Goal: Check status: Check status

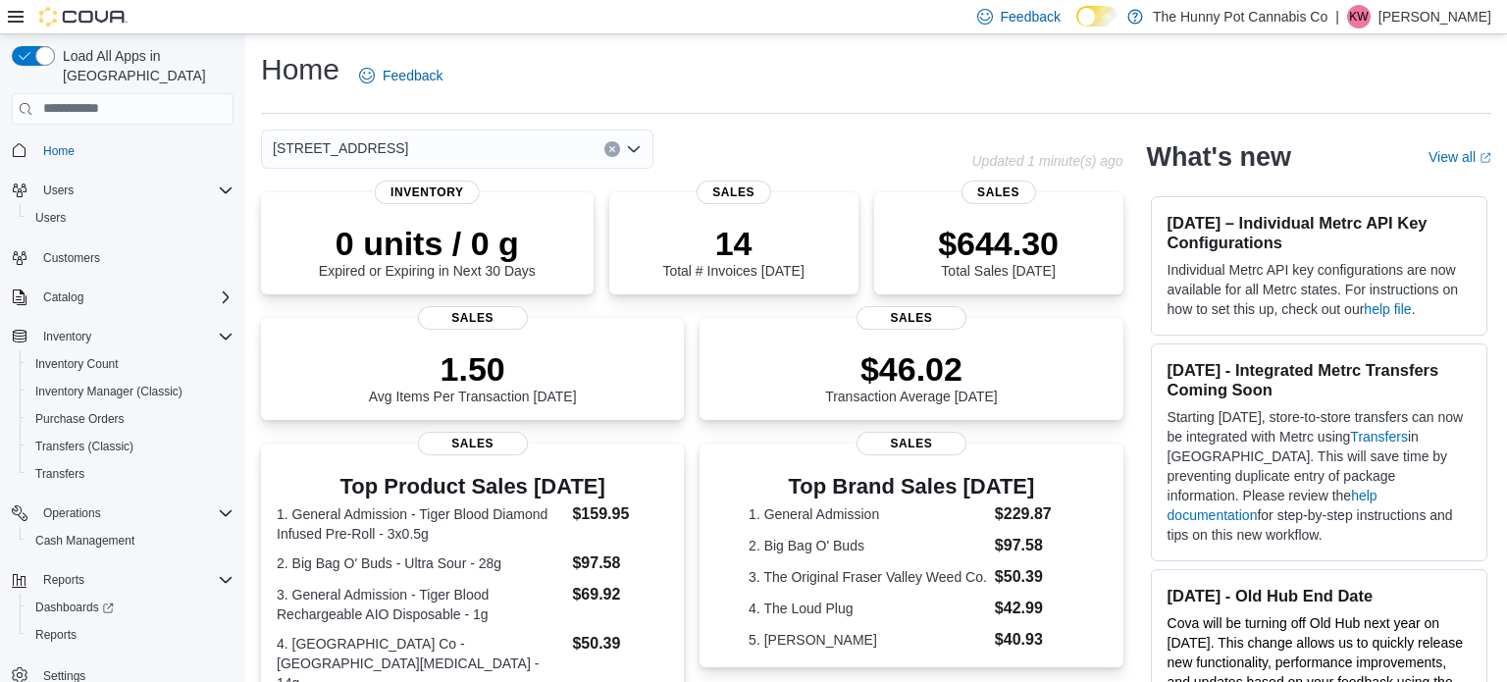
click at [442, 141] on div "[STREET_ADDRESS]" at bounding box center [457, 148] width 392 height 39
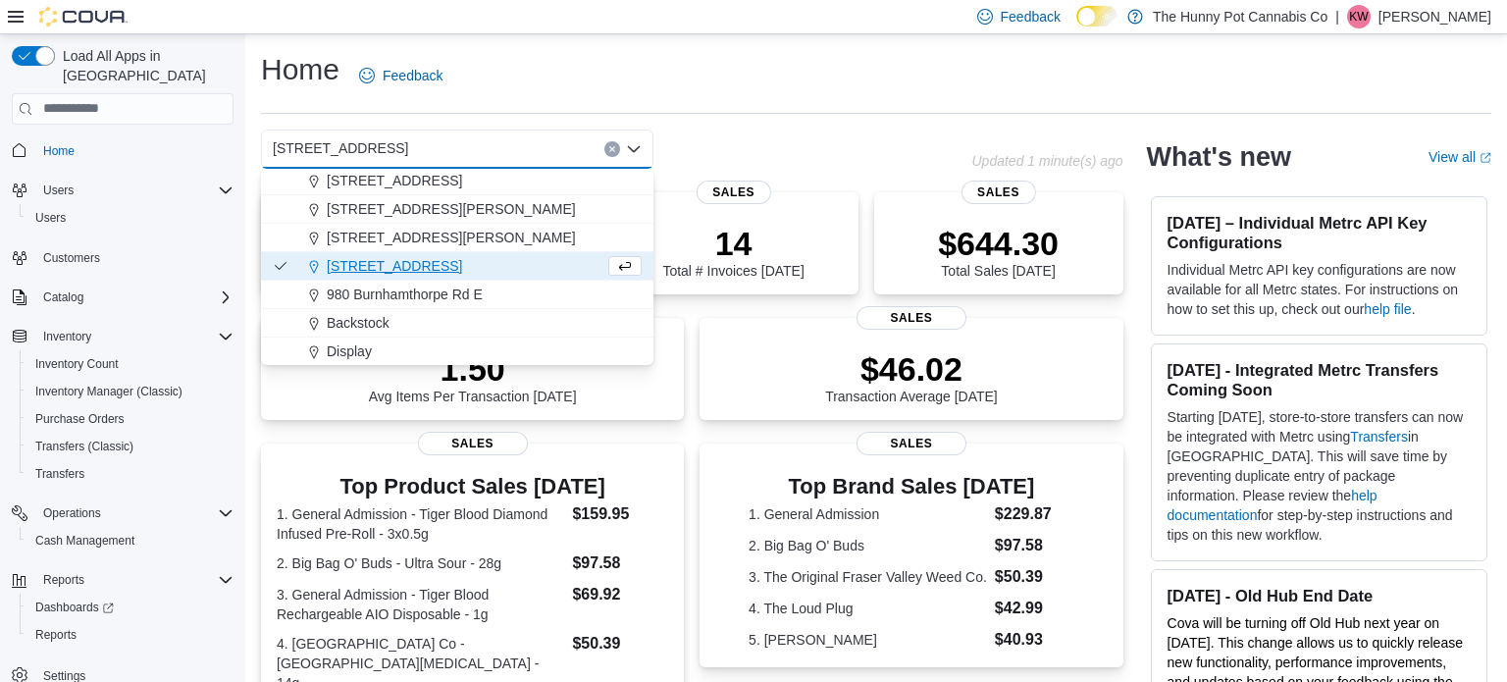
scroll to position [962, 0]
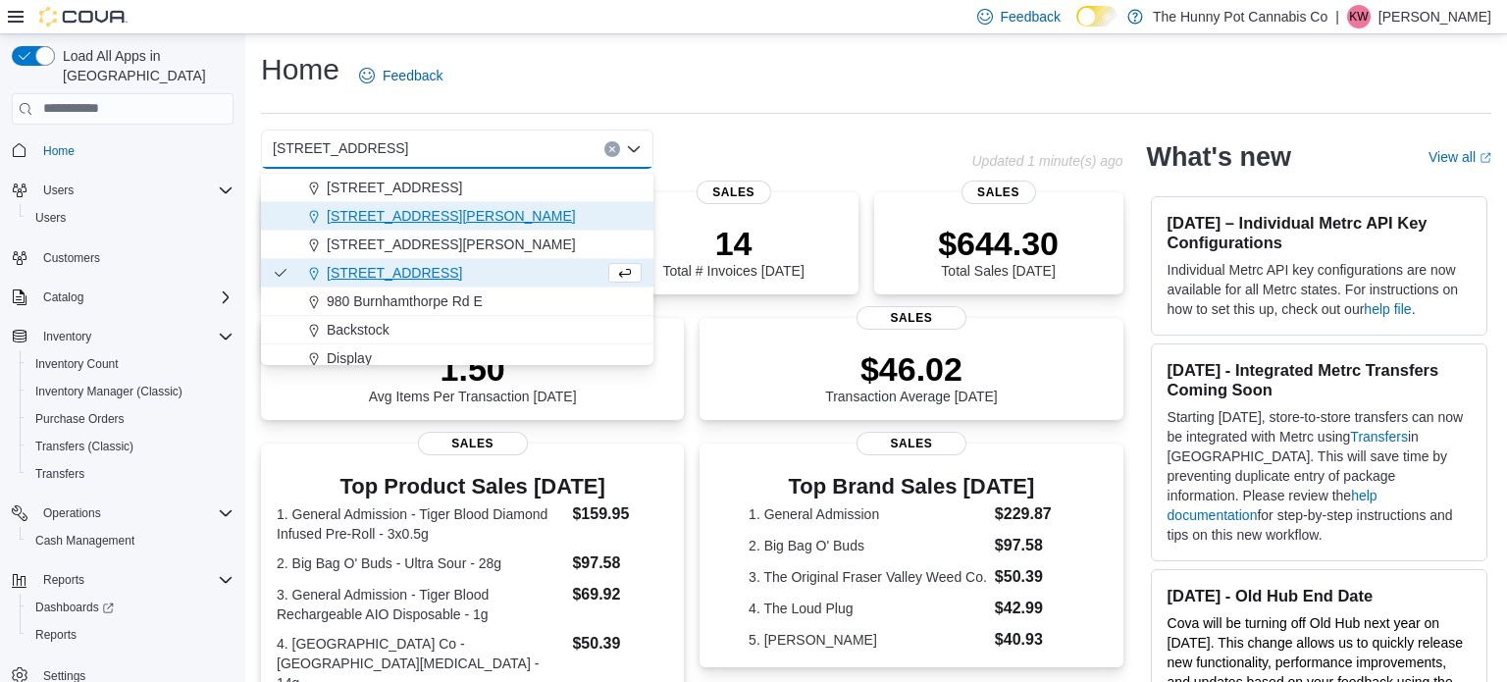
click at [368, 209] on span "6161 Thorold Stone Rd" at bounding box center [451, 216] width 249 height 20
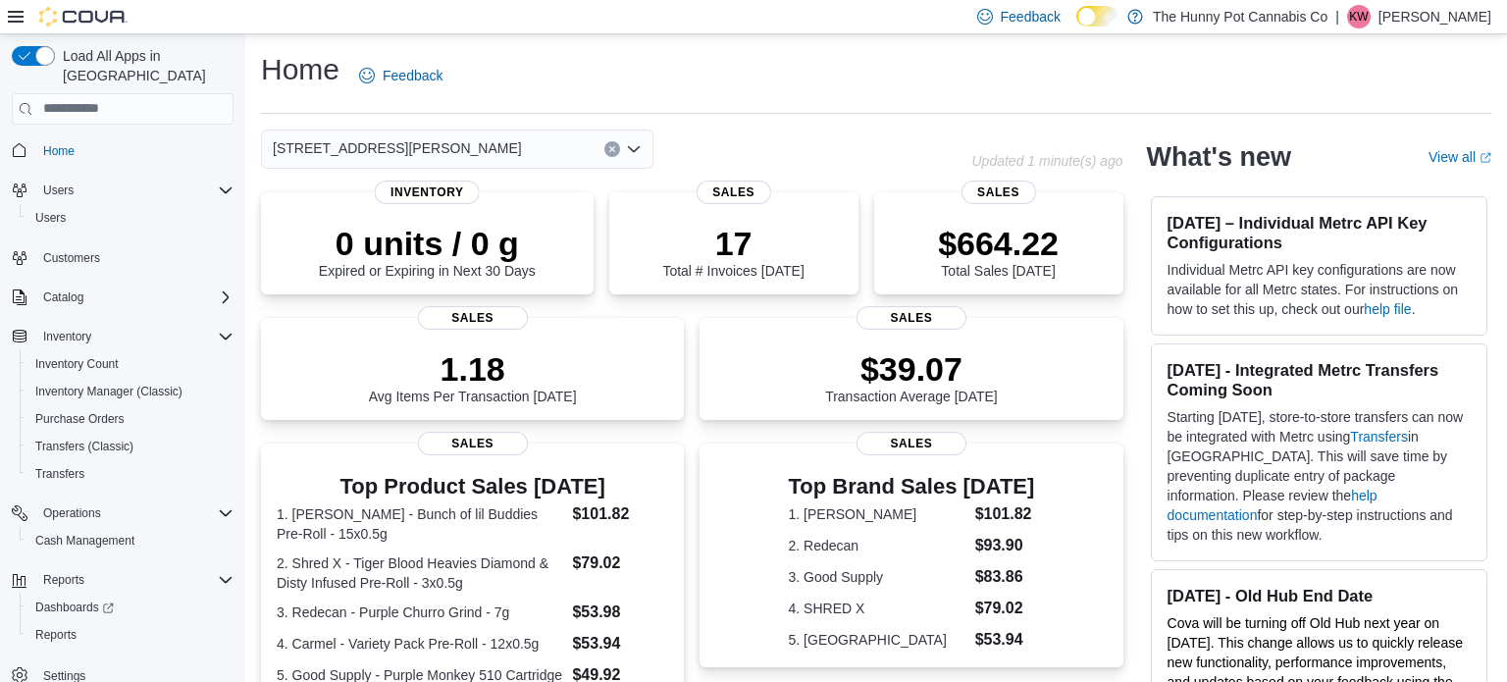
click at [530, 142] on input at bounding box center [531, 149] width 2 height 24
click at [431, 150] on div "6161 Thorold Stone Rd Combo box. Selected. 6161 Thorold Stone Rd. Press Backspa…" at bounding box center [457, 148] width 392 height 39
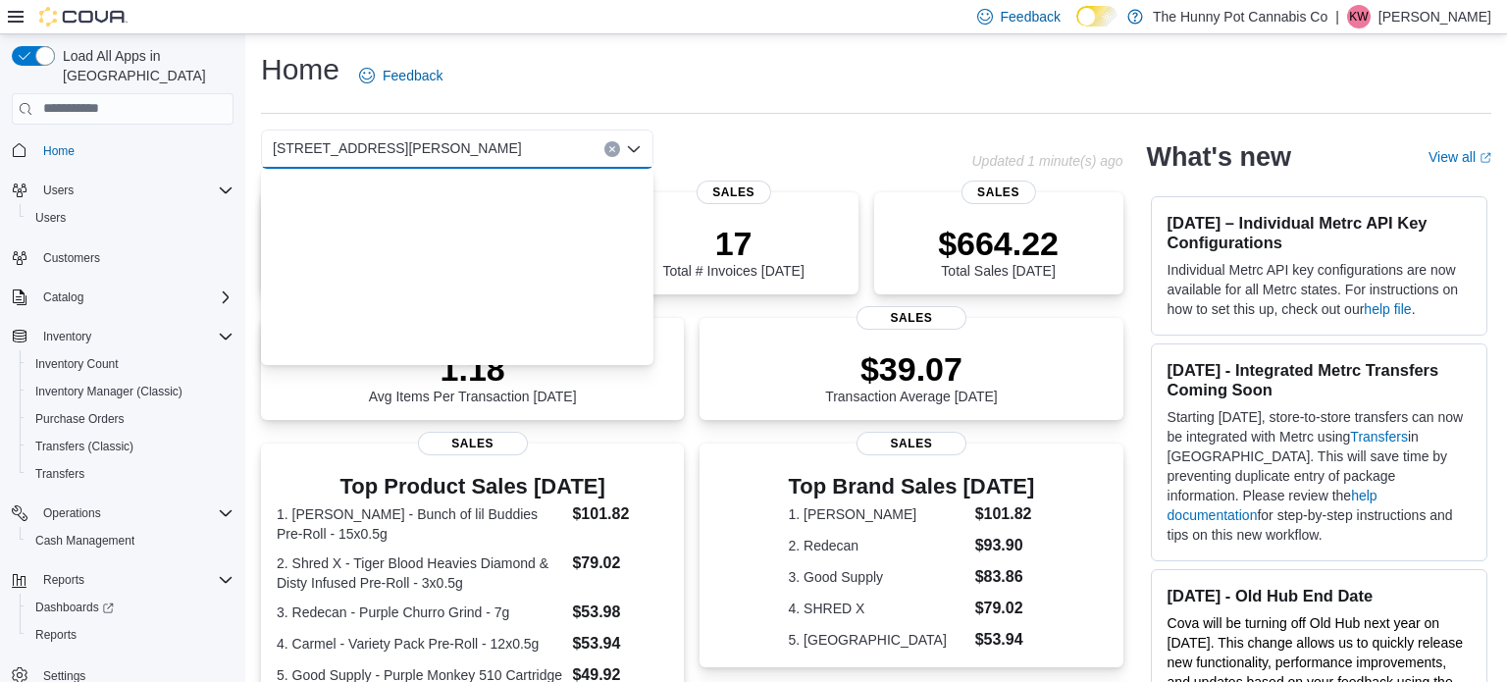
scroll to position [1027, 0]
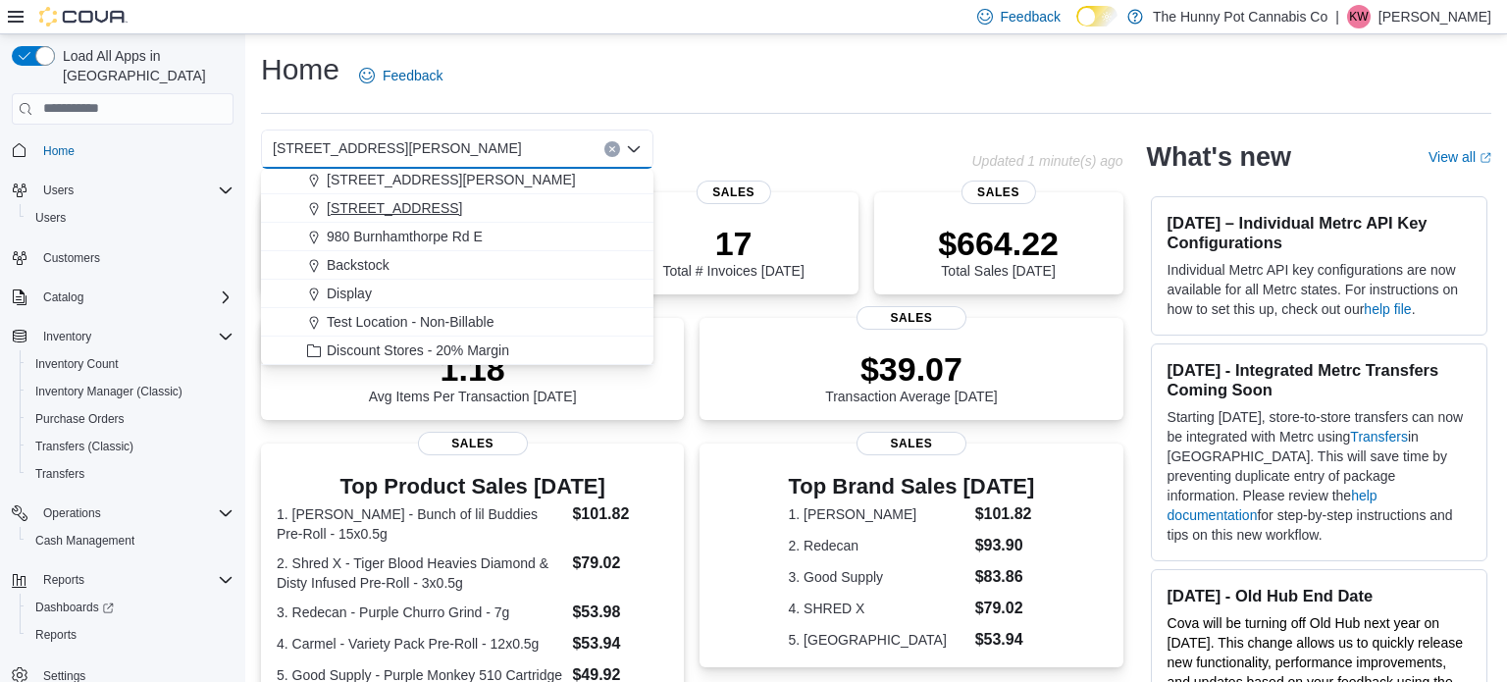
click at [418, 205] on span "7481 Oakwood Drive" at bounding box center [394, 208] width 135 height 20
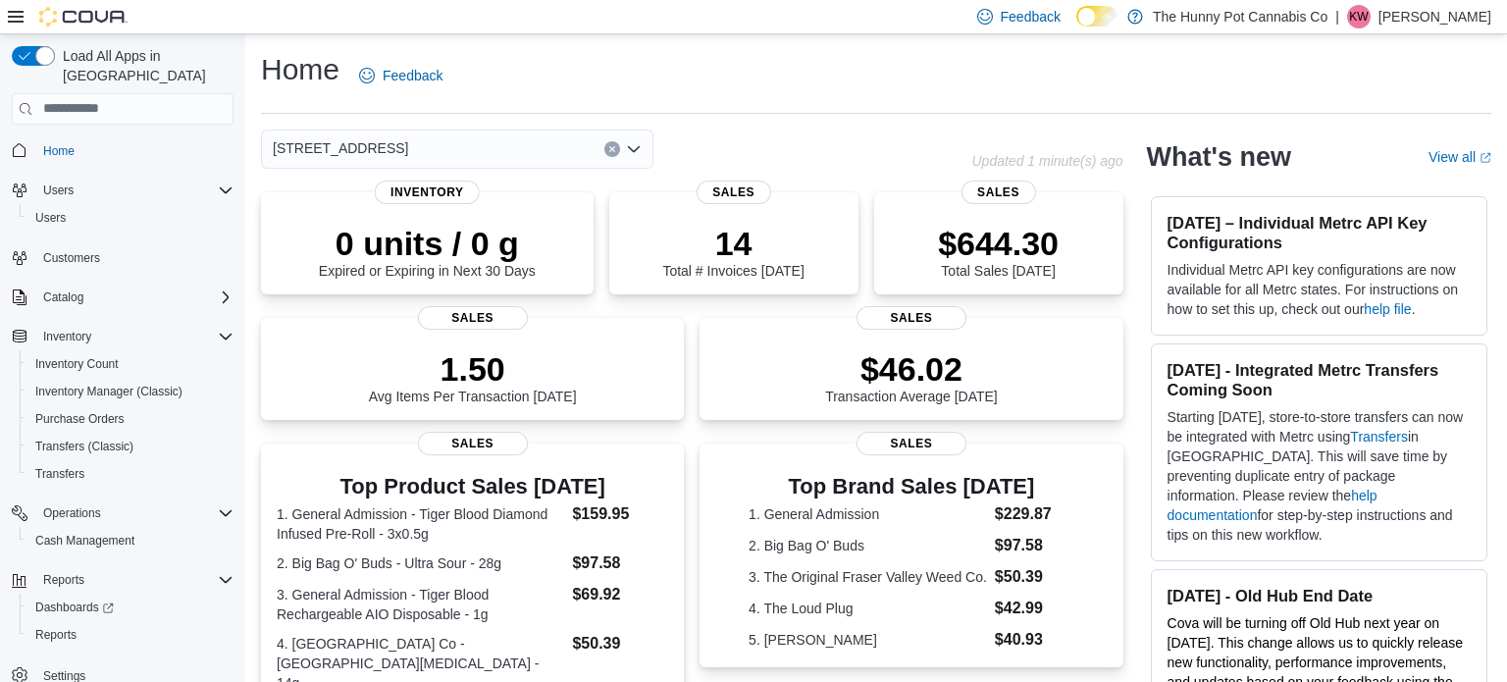
click at [537, 60] on div "Home Feedback" at bounding box center [876, 75] width 1230 height 51
click at [441, 139] on div "[STREET_ADDRESS]" at bounding box center [457, 148] width 392 height 39
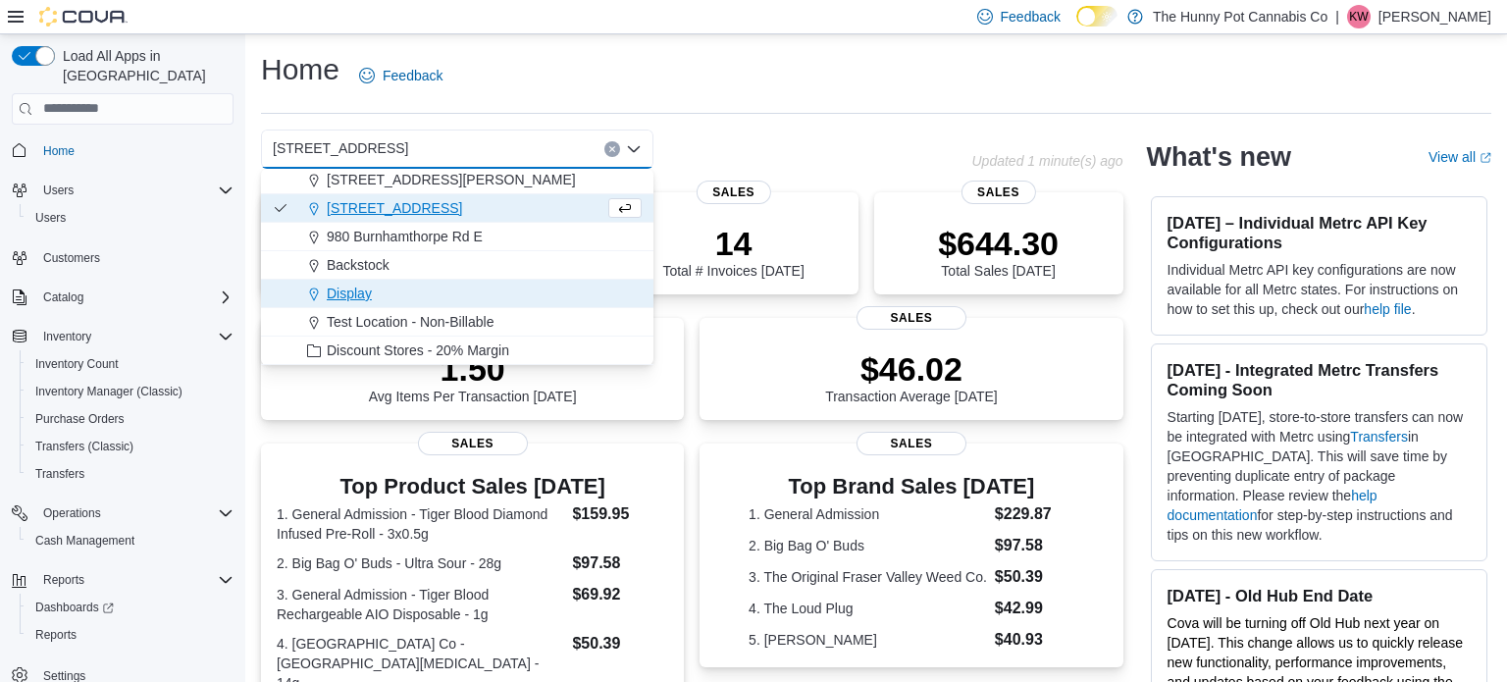
click at [376, 288] on div "Display" at bounding box center [468, 293] width 345 height 20
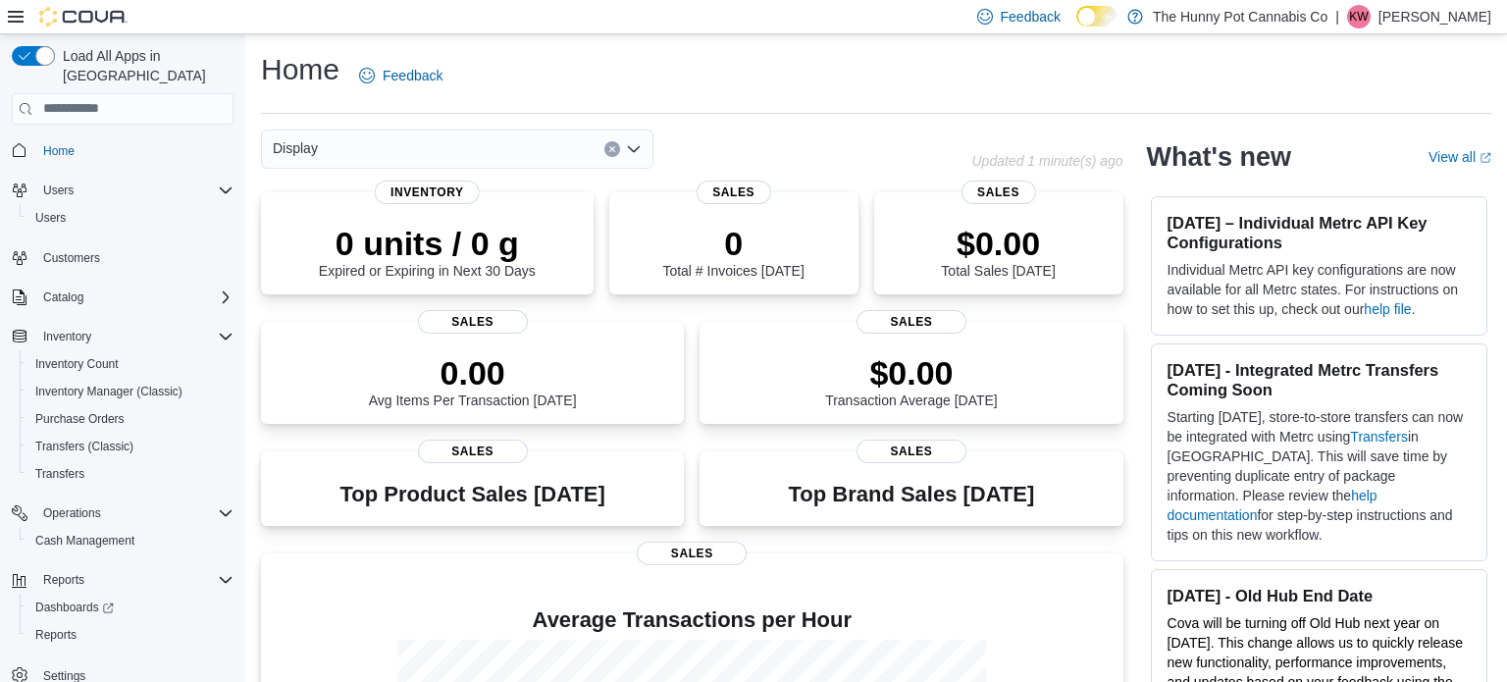
click at [361, 148] on div "Display Combo box. Selected. Display. Press Backspace to delete Display. Combo …" at bounding box center [457, 148] width 392 height 39
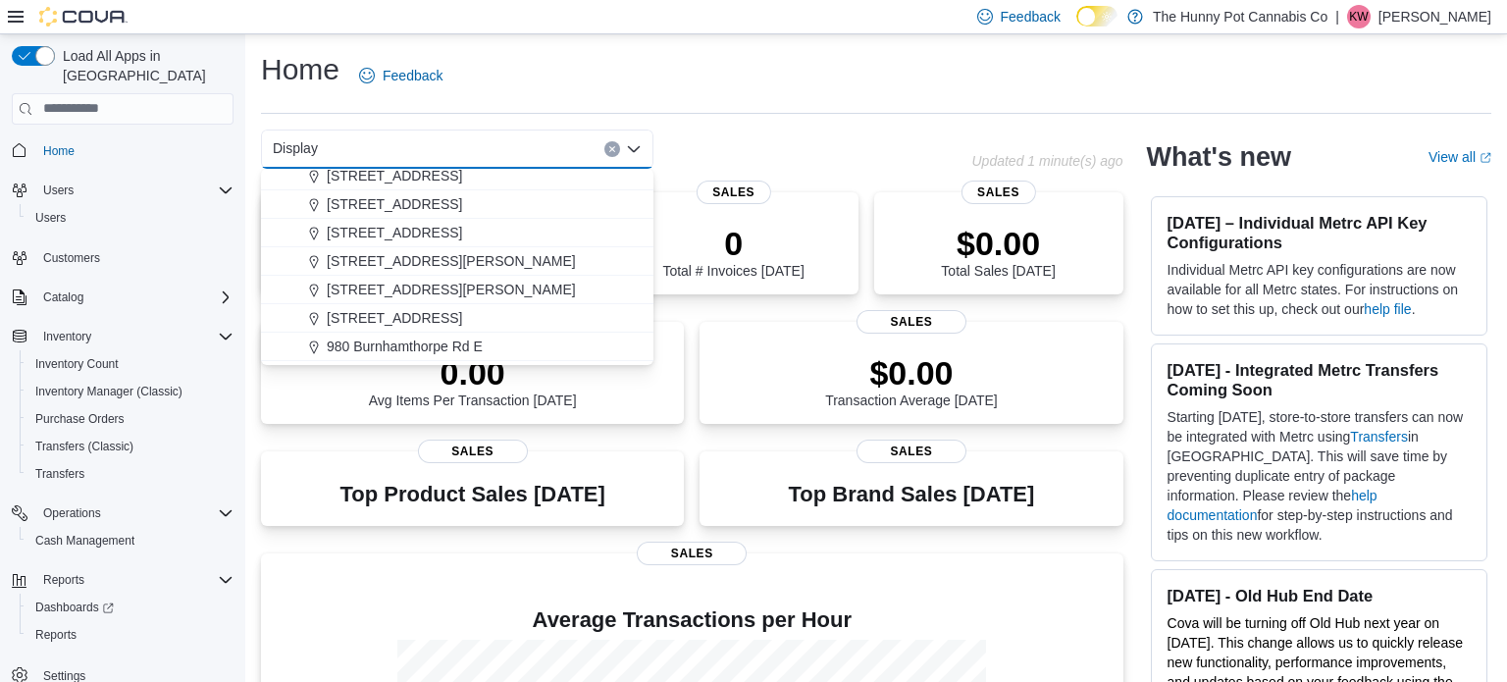
scroll to position [914, 0]
click at [376, 271] on span "[STREET_ADDRESS][PERSON_NAME]" at bounding box center [451, 264] width 249 height 20
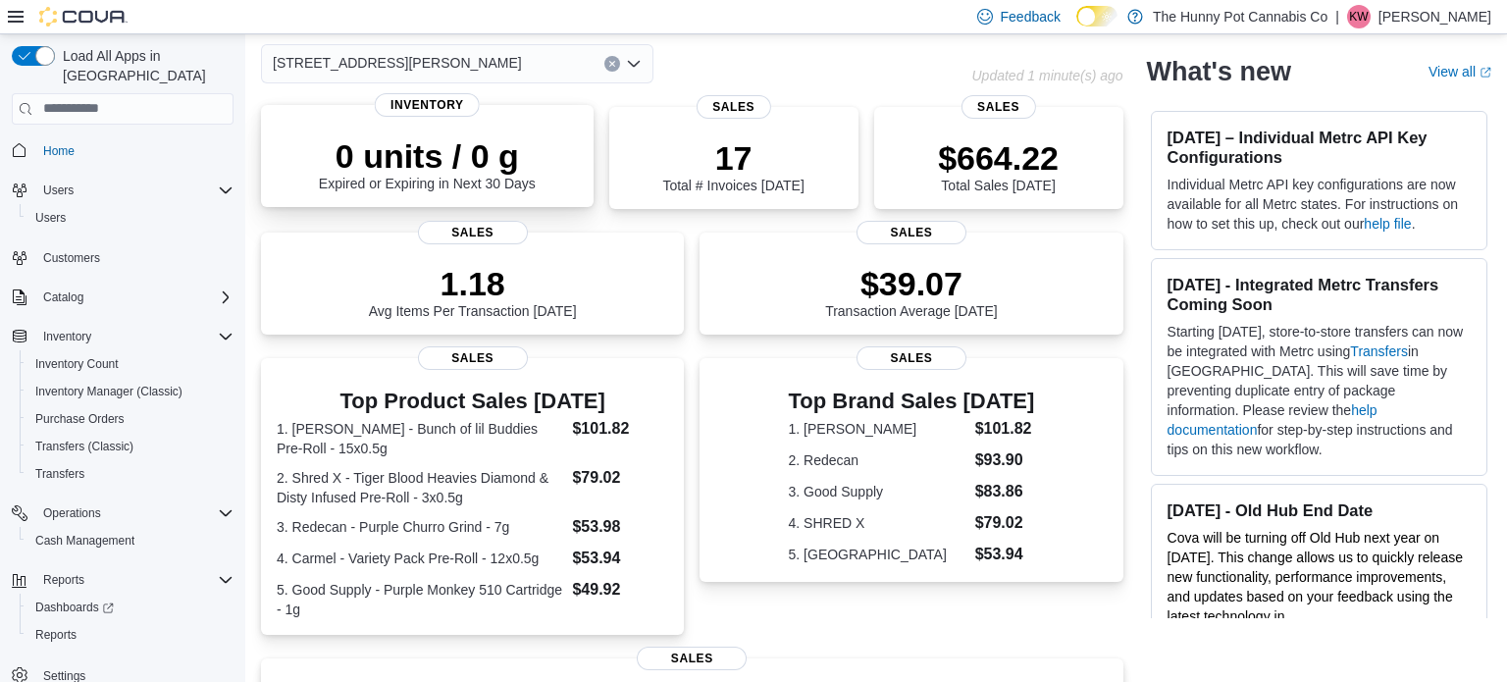
scroll to position [0, 0]
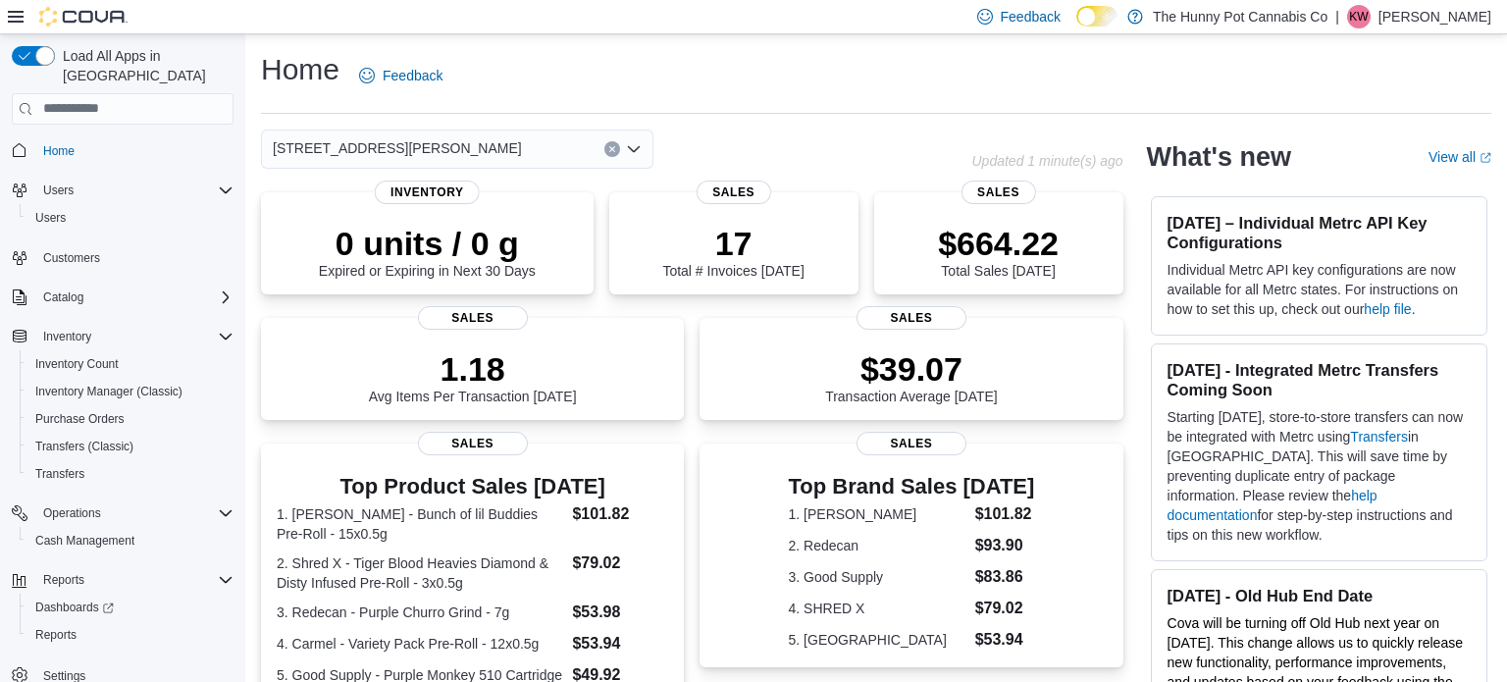
click at [485, 135] on div "[STREET_ADDRESS][PERSON_NAME]" at bounding box center [457, 148] width 392 height 39
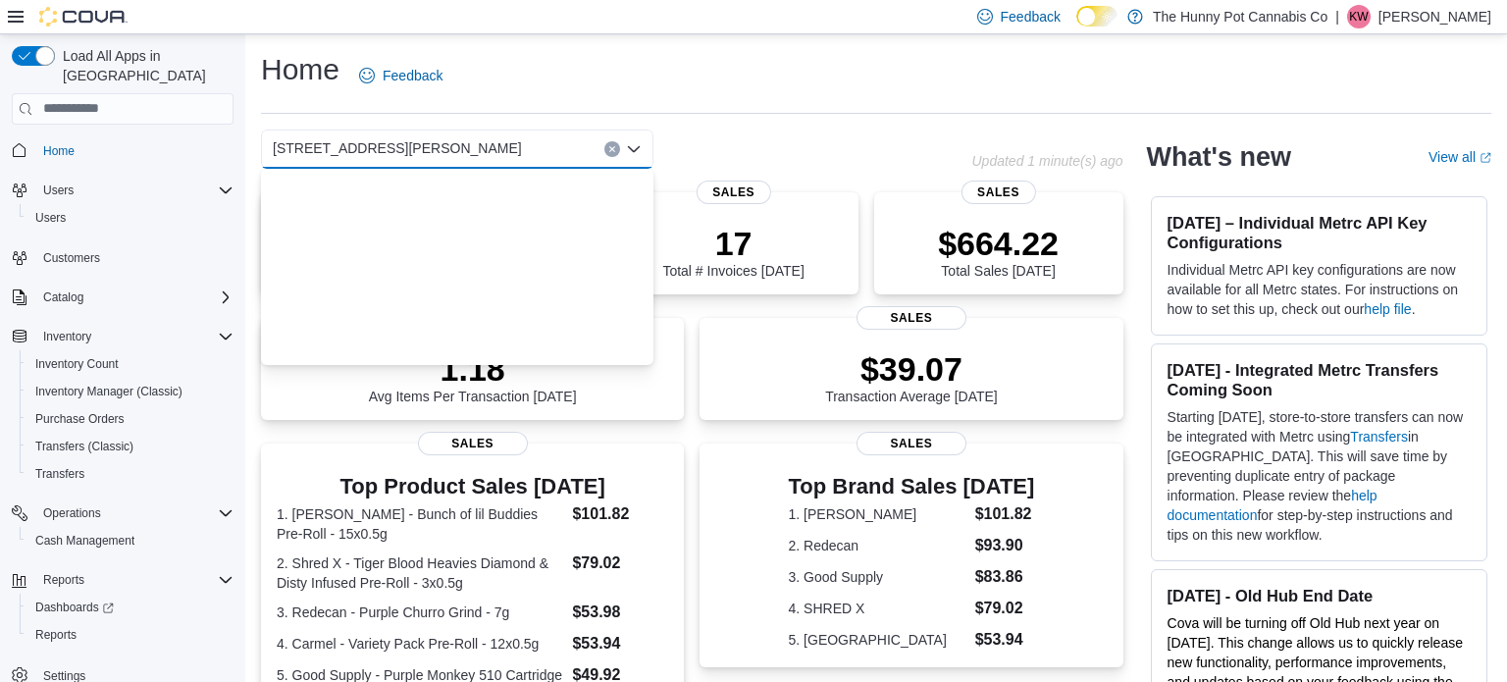
scroll to position [1027, 0]
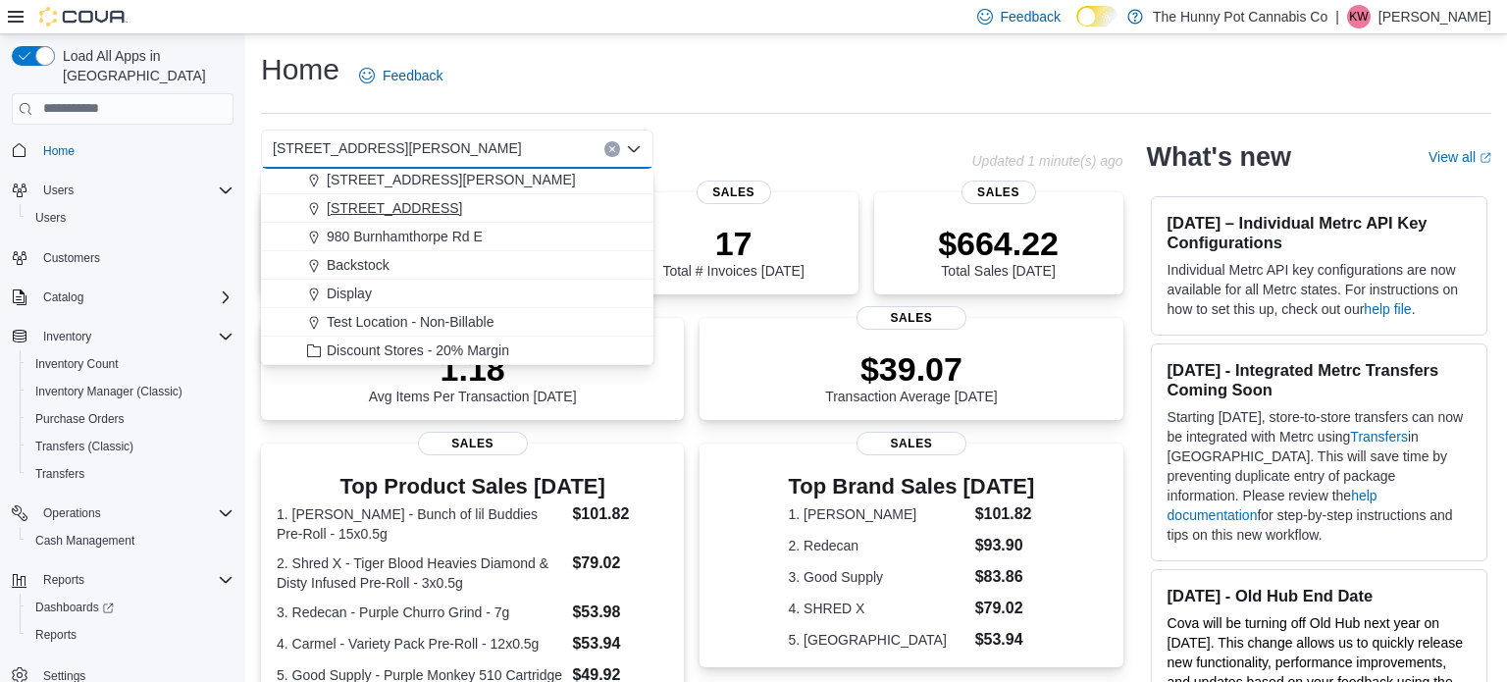
click at [379, 212] on span "[STREET_ADDRESS]" at bounding box center [394, 208] width 135 height 20
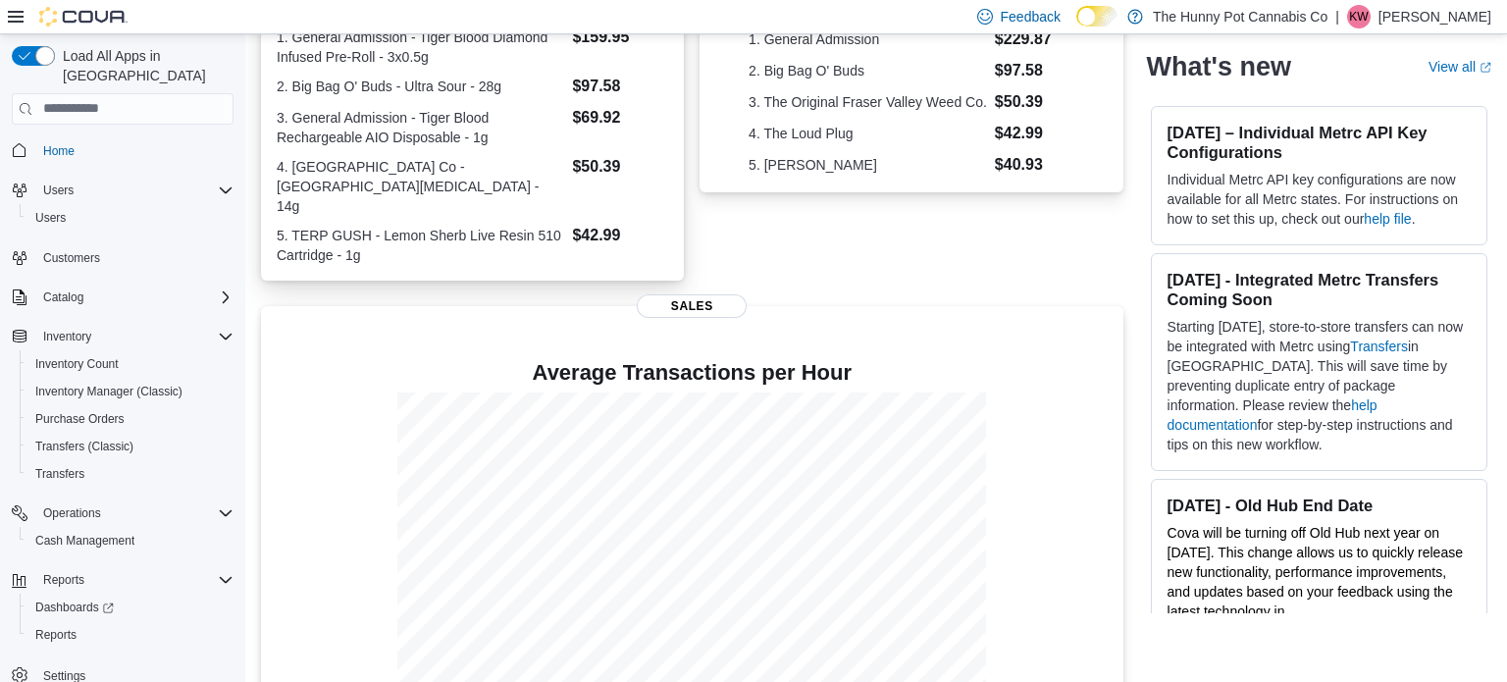
scroll to position [0, 0]
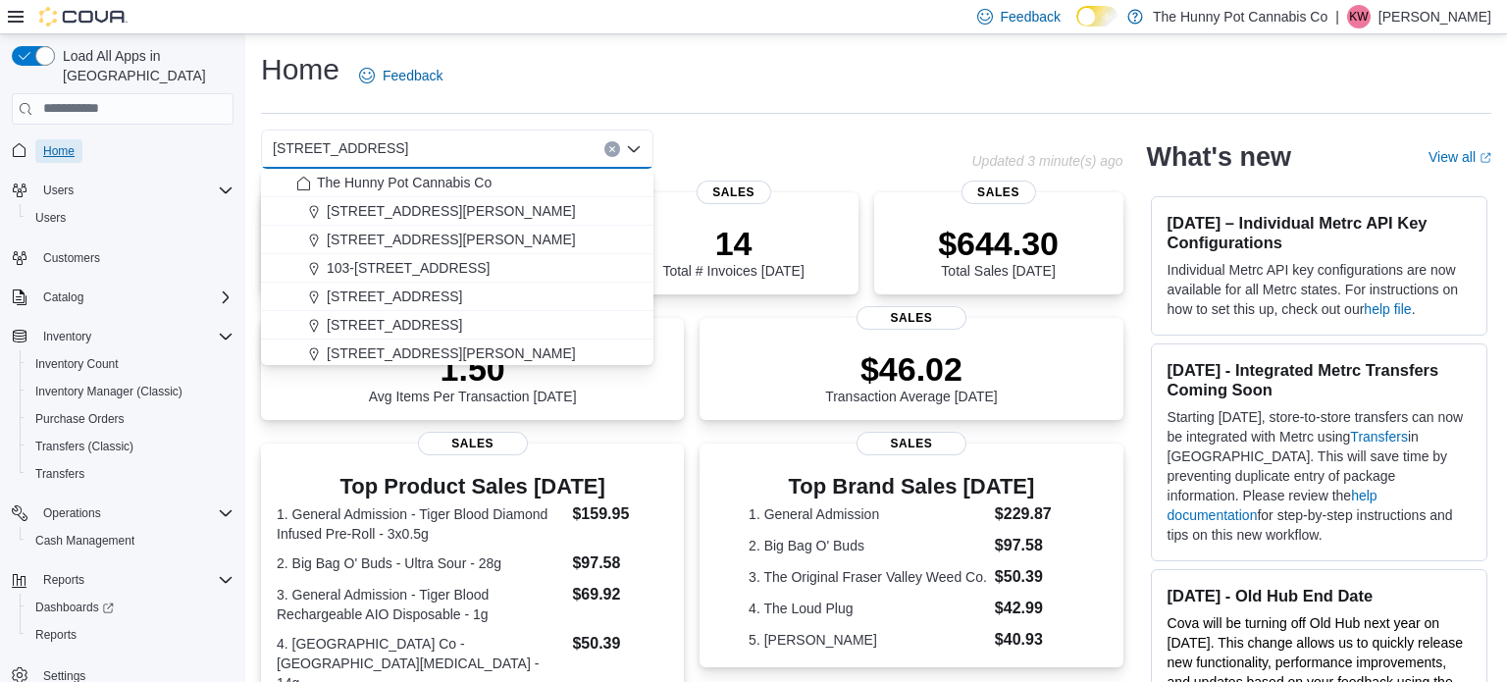
click at [75, 139] on link "Home" at bounding box center [58, 151] width 47 height 24
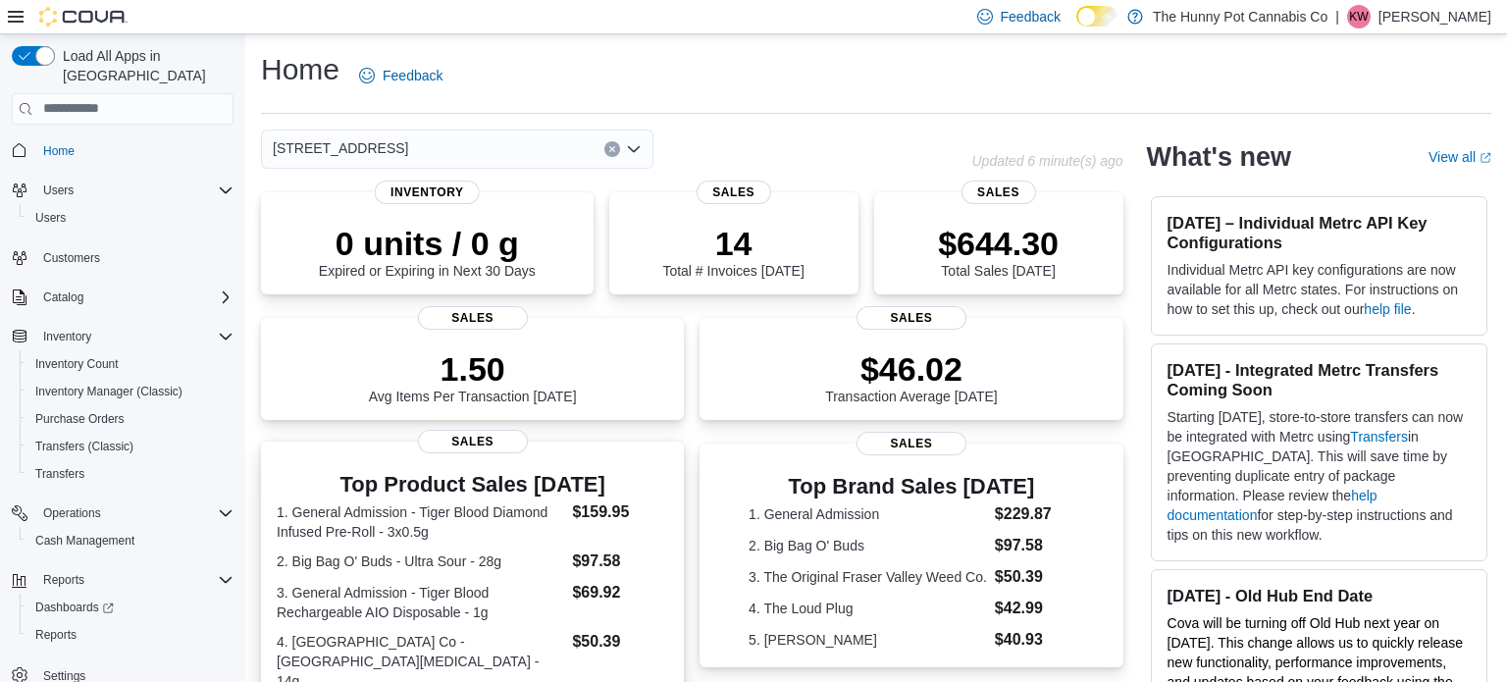
click at [485, 447] on span "Sales" at bounding box center [473, 442] width 110 height 24
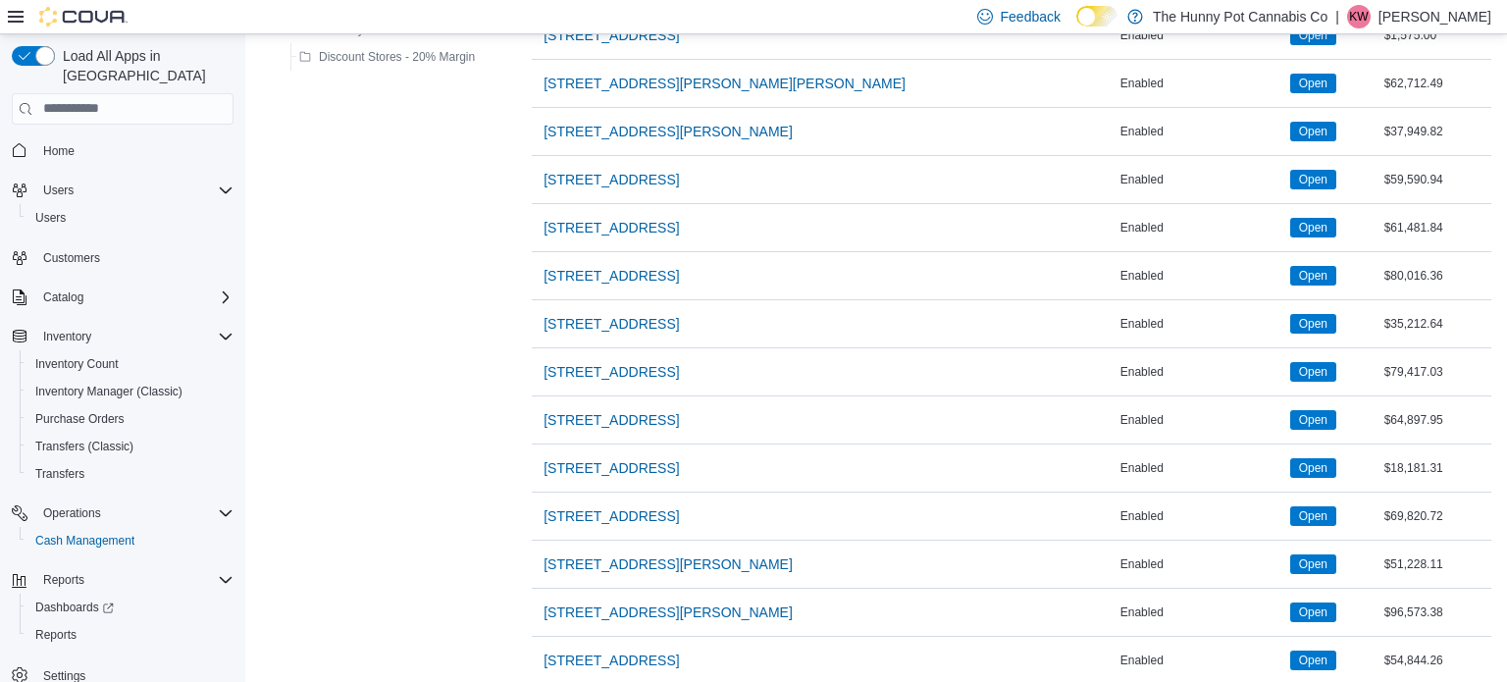
scroll to position [1552, 0]
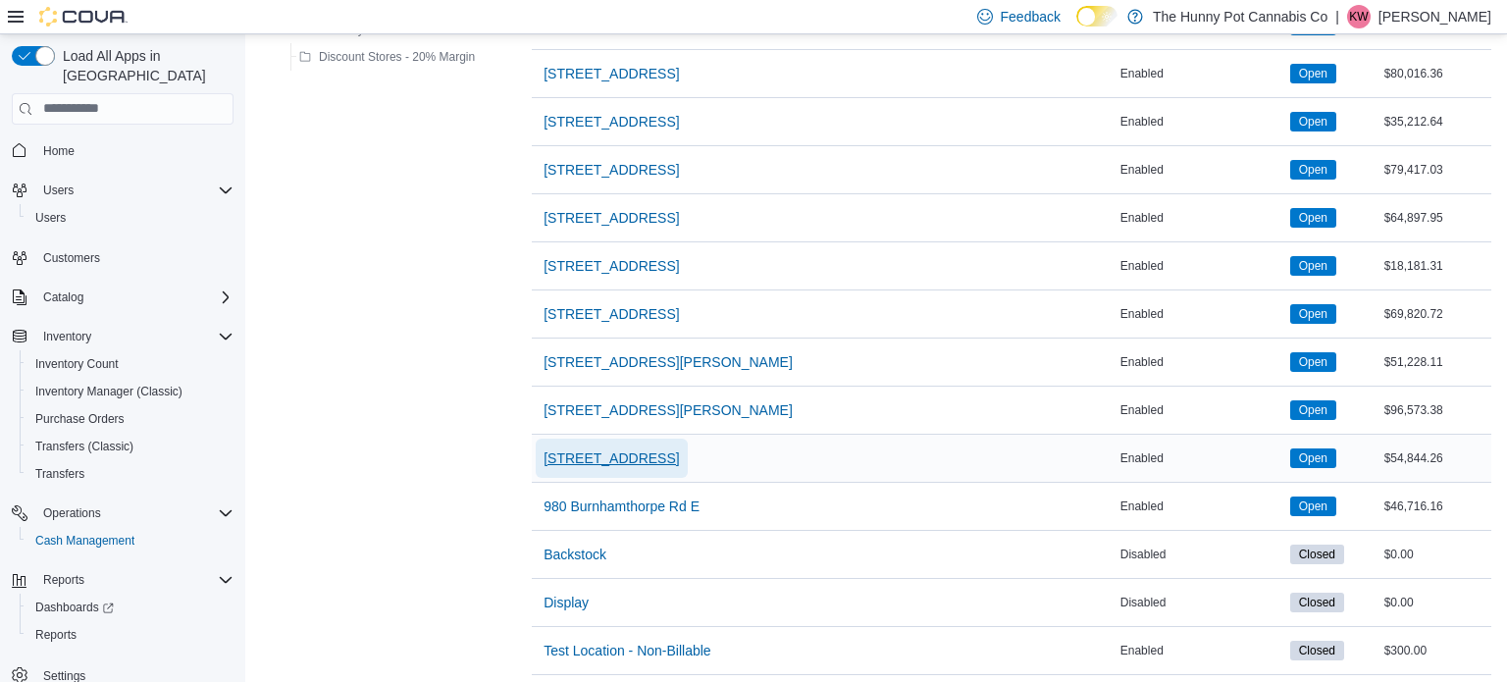
click at [598, 448] on span "[STREET_ADDRESS]" at bounding box center [610, 458] width 135 height 20
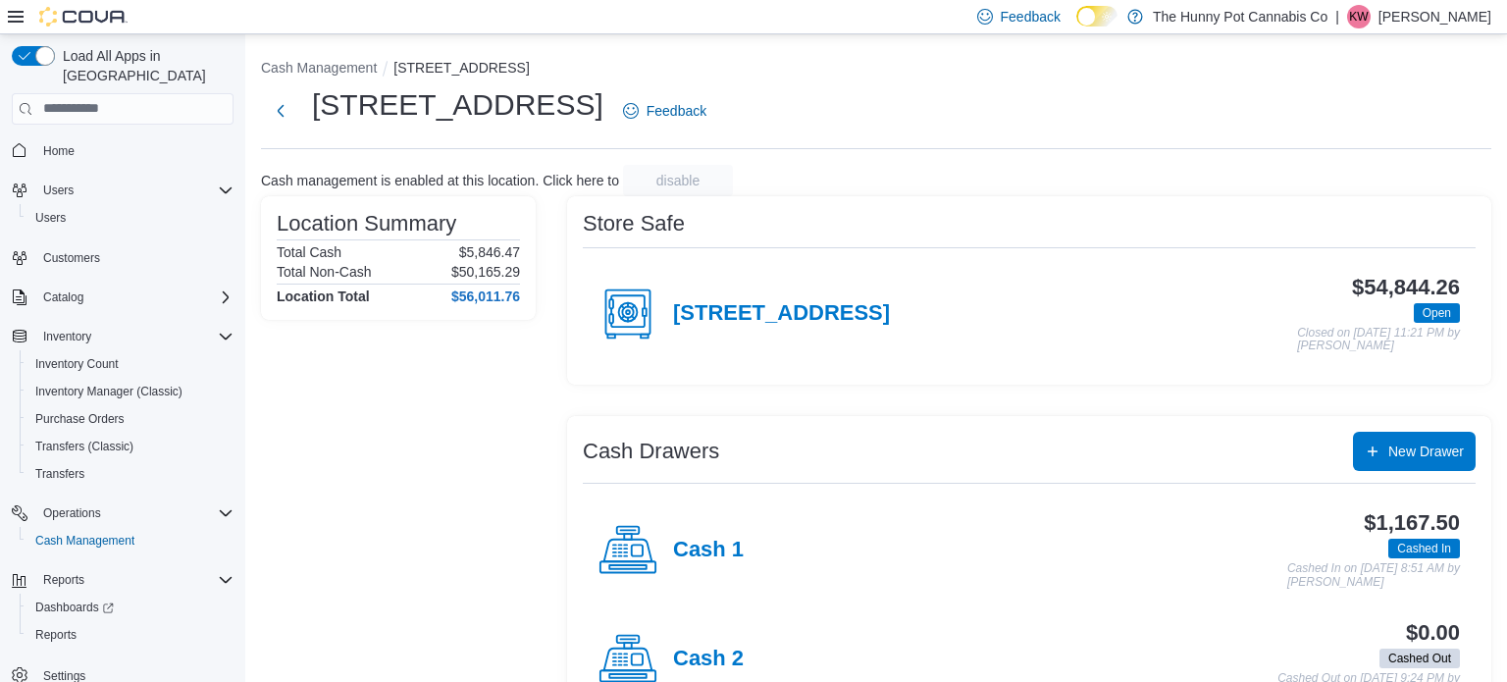
click at [750, 605] on div "Cash 2 $0.00 Cashed Out Cashed Out on August 10, 2025 9:24 PM by Kayla Weaver" at bounding box center [1029, 659] width 893 height 109
click at [83, 138] on span "Home" at bounding box center [134, 150] width 198 height 25
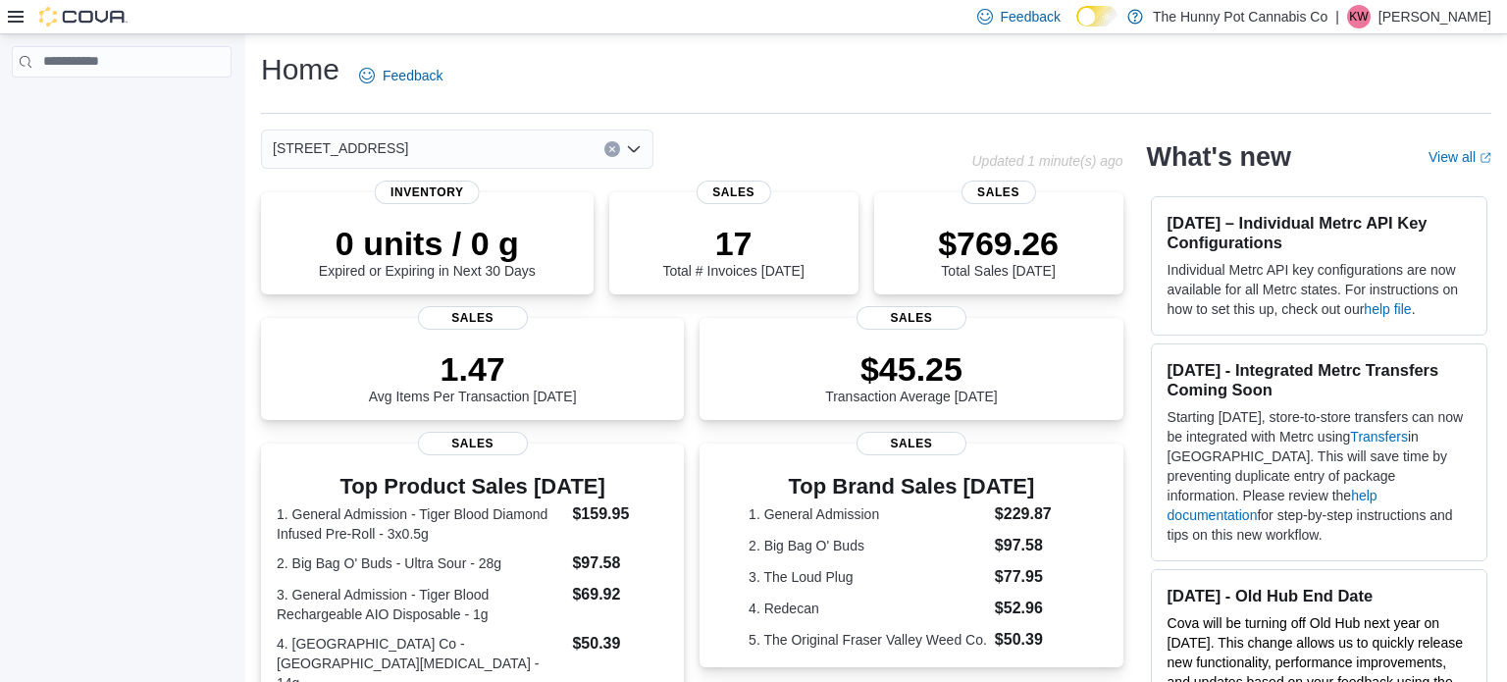
click at [411, 141] on div "[STREET_ADDRESS]" at bounding box center [457, 148] width 392 height 39
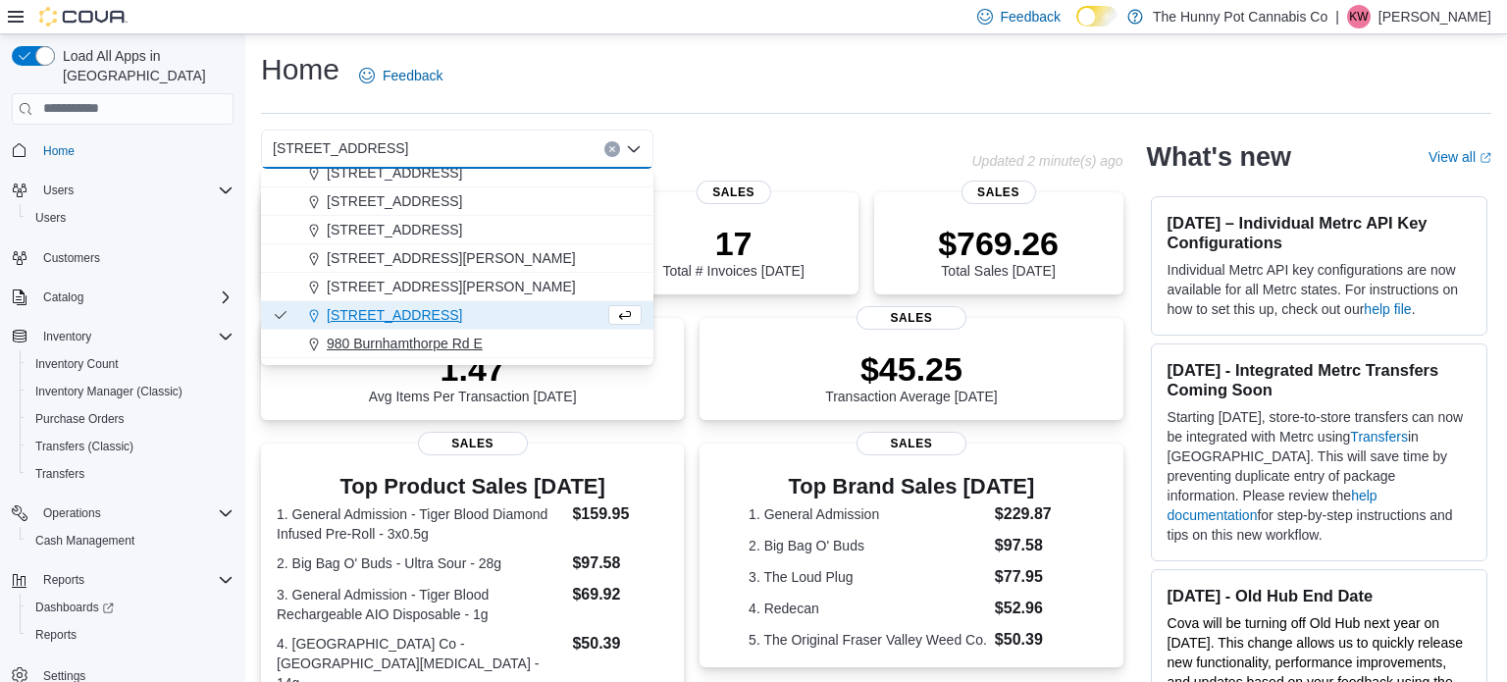
scroll to position [914, 0]
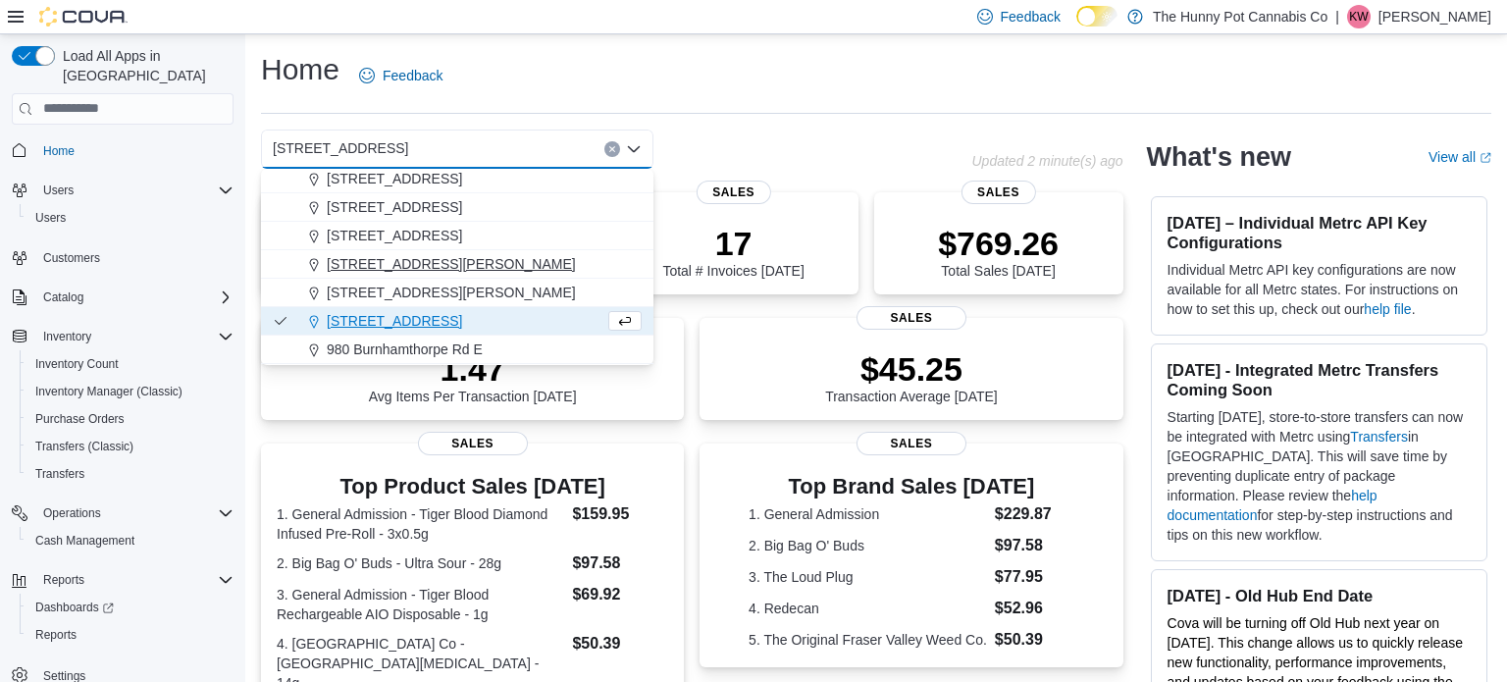
click at [373, 258] on span "[STREET_ADDRESS][PERSON_NAME]" at bounding box center [451, 264] width 249 height 20
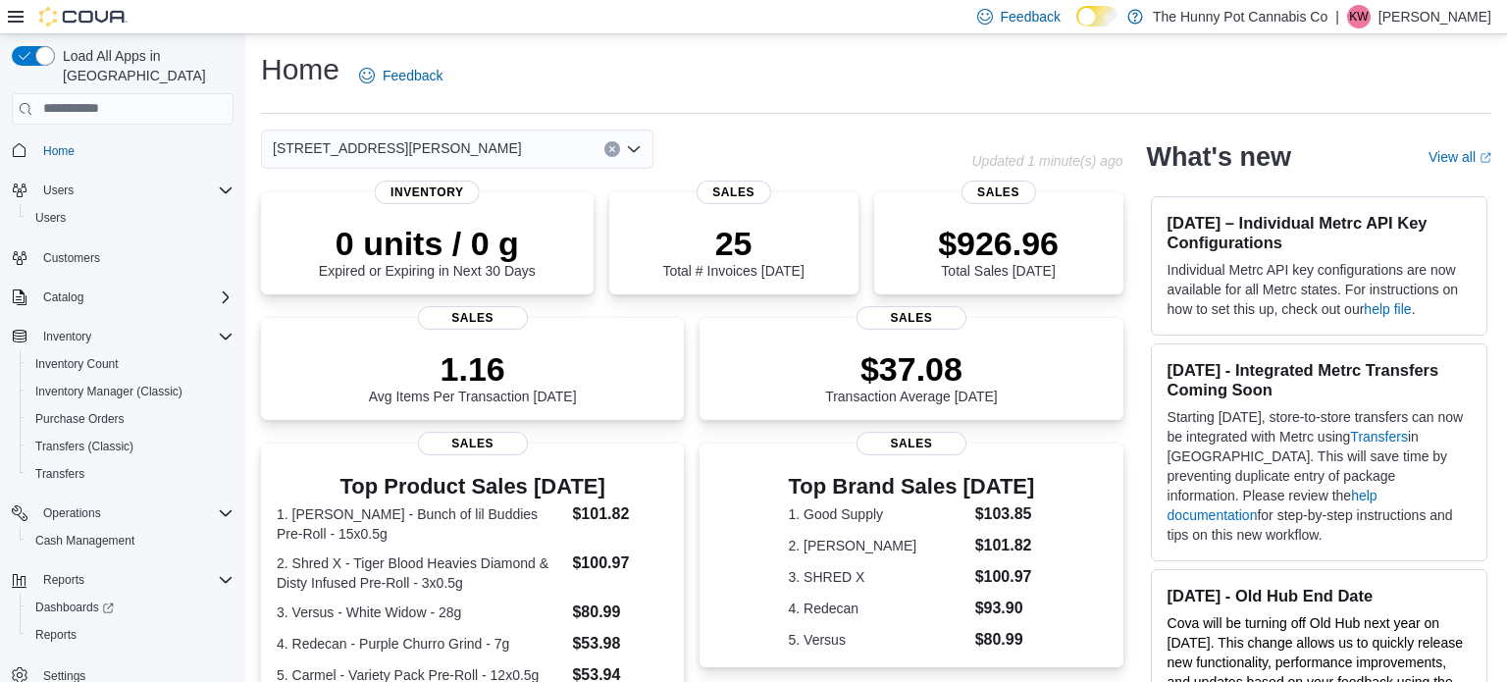
click at [430, 147] on div "[STREET_ADDRESS][PERSON_NAME] Selected. [STREET_ADDRESS] Press Backspace to del…" at bounding box center [457, 148] width 392 height 39
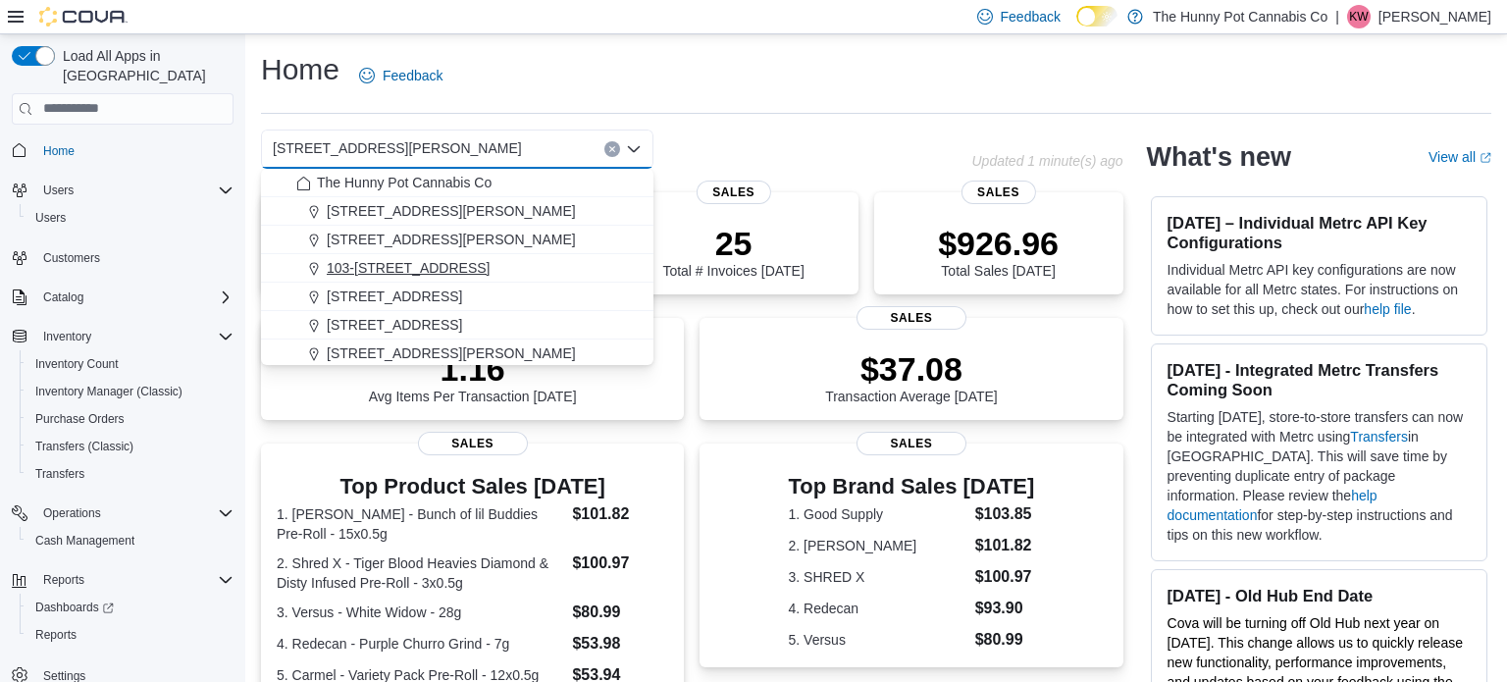
scroll to position [1027, 0]
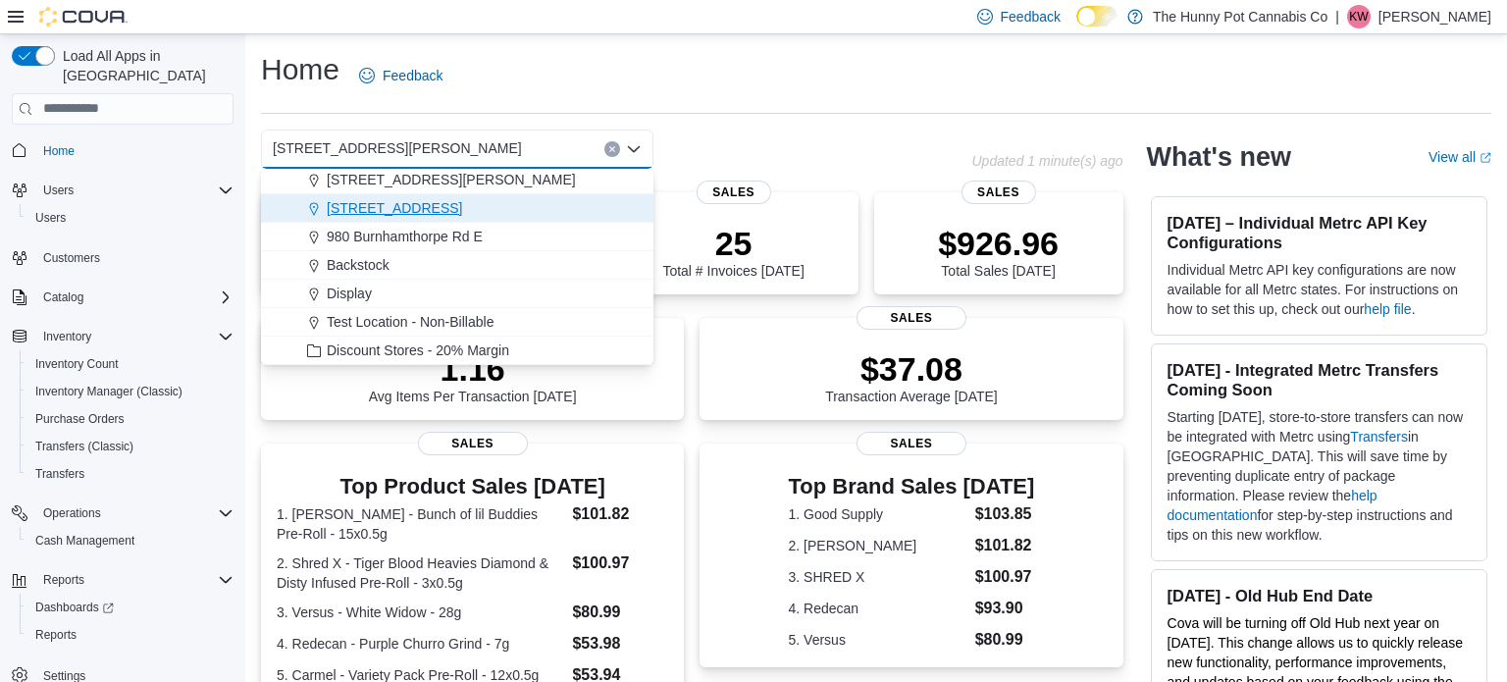
click at [405, 201] on span "[STREET_ADDRESS]" at bounding box center [394, 208] width 135 height 20
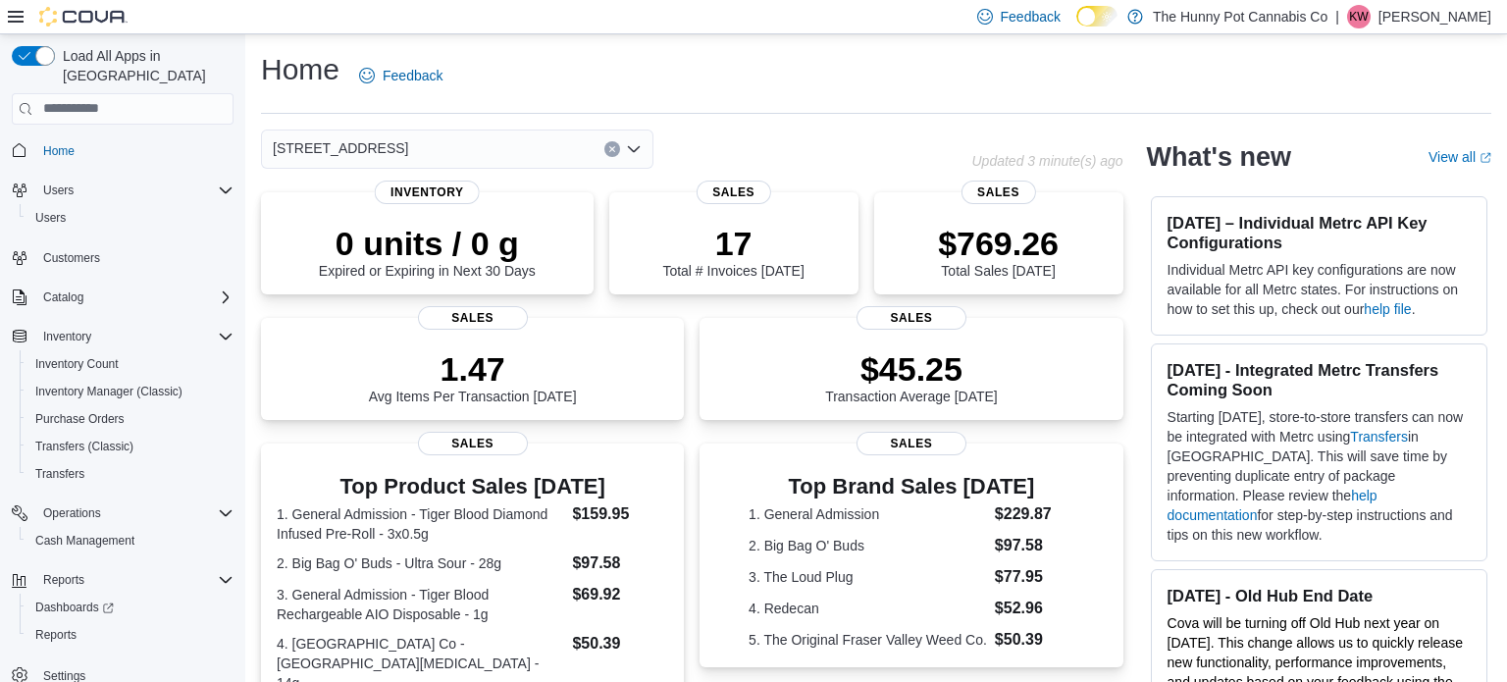
click at [472, 146] on div "[STREET_ADDRESS] Selected. [STREET_ADDRESS]. Press Backspace to delete [STREET_…" at bounding box center [457, 148] width 392 height 39
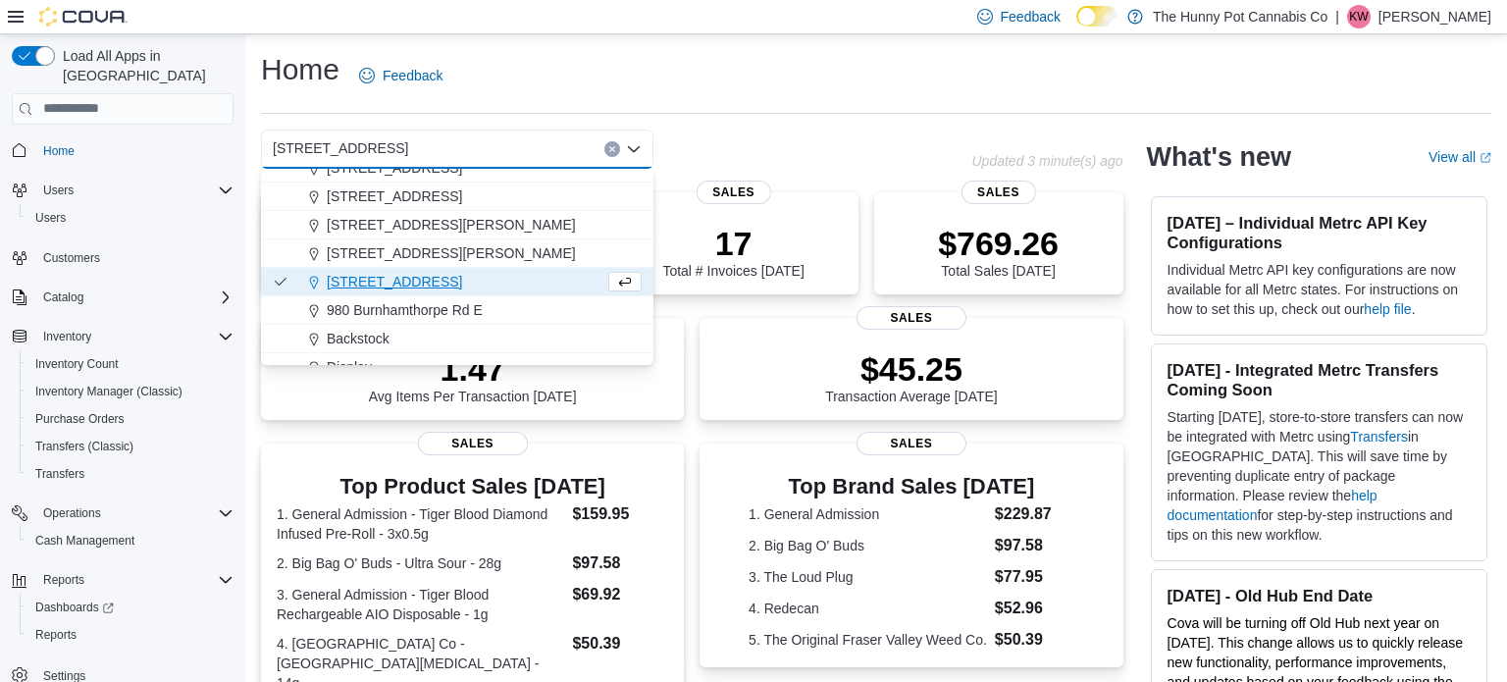
scroll to position [950, 0]
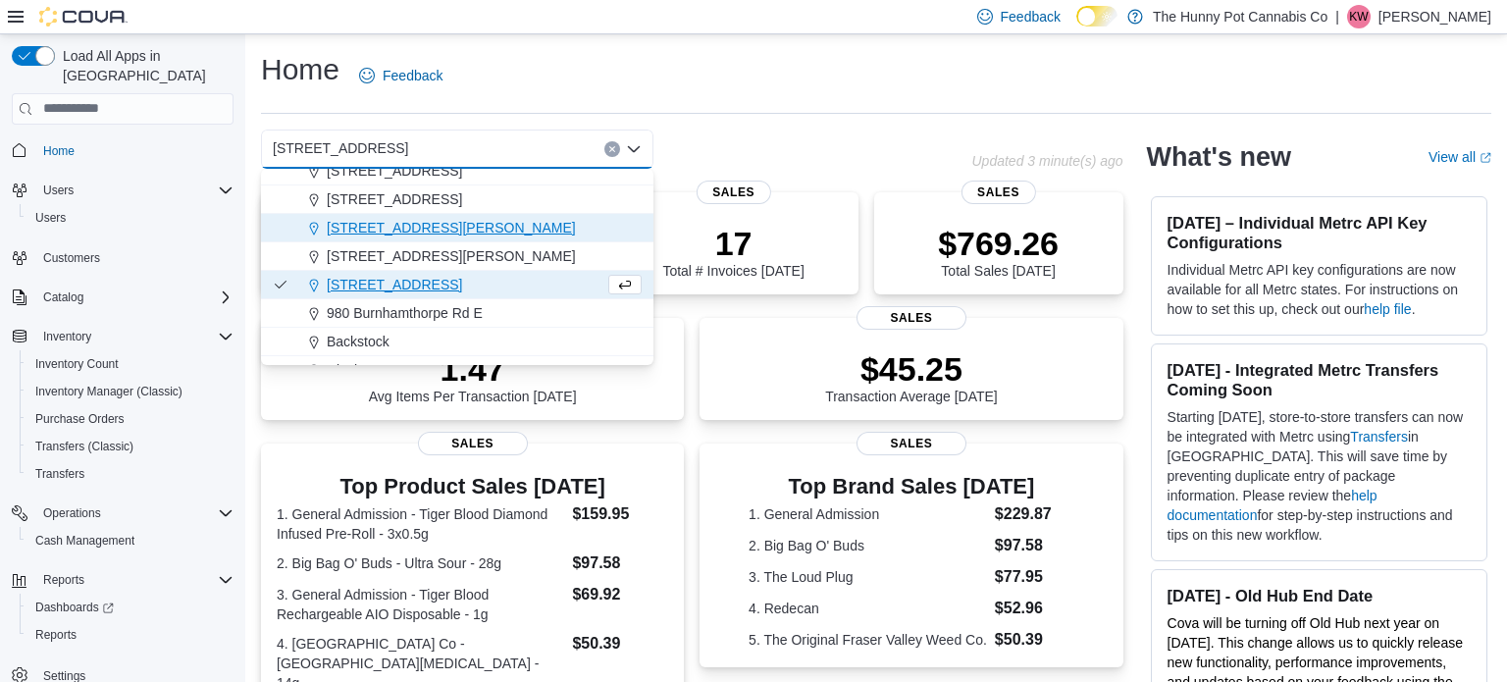
click at [409, 222] on span "[STREET_ADDRESS][PERSON_NAME]" at bounding box center [451, 228] width 249 height 20
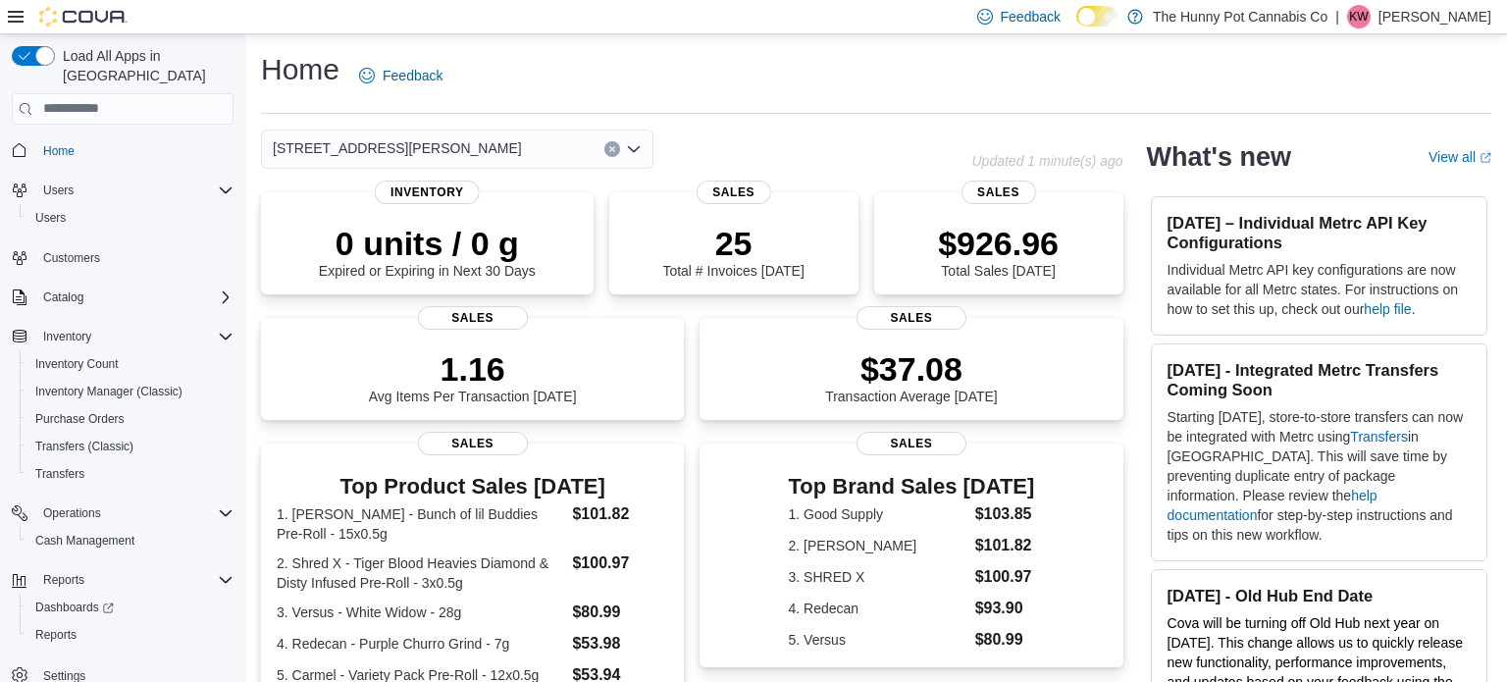
click at [512, 146] on div "[STREET_ADDRESS][PERSON_NAME] Selected. [STREET_ADDRESS] Press Backspace to del…" at bounding box center [457, 148] width 392 height 39
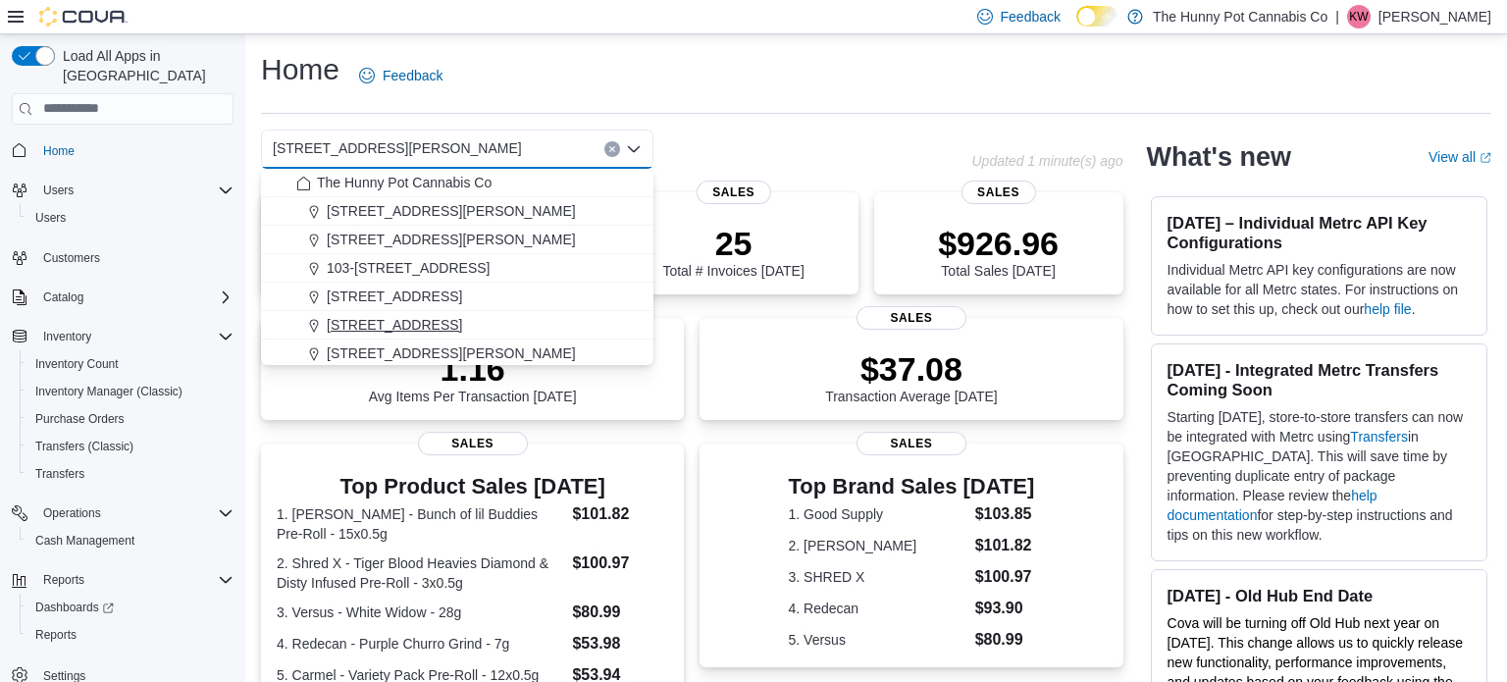
scroll to position [1027, 0]
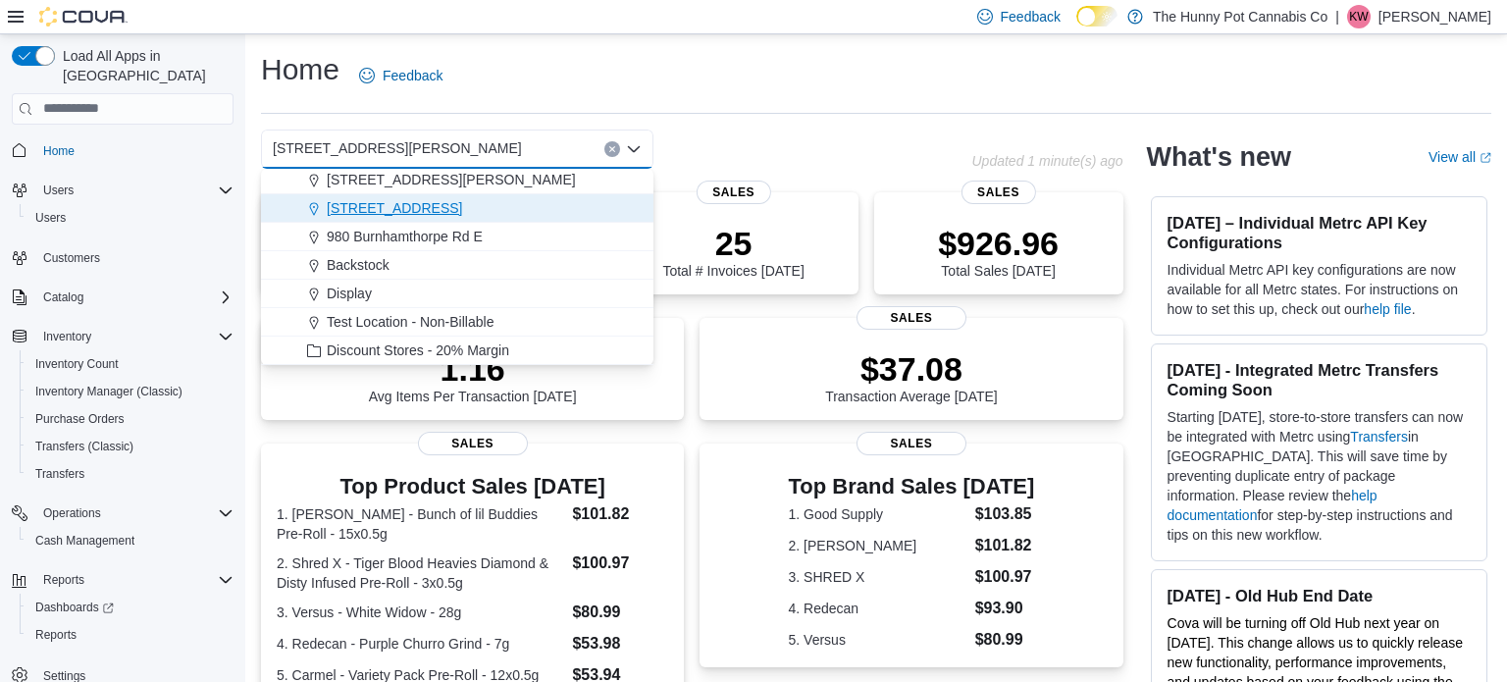
click at [441, 215] on span "[STREET_ADDRESS]" at bounding box center [394, 208] width 135 height 20
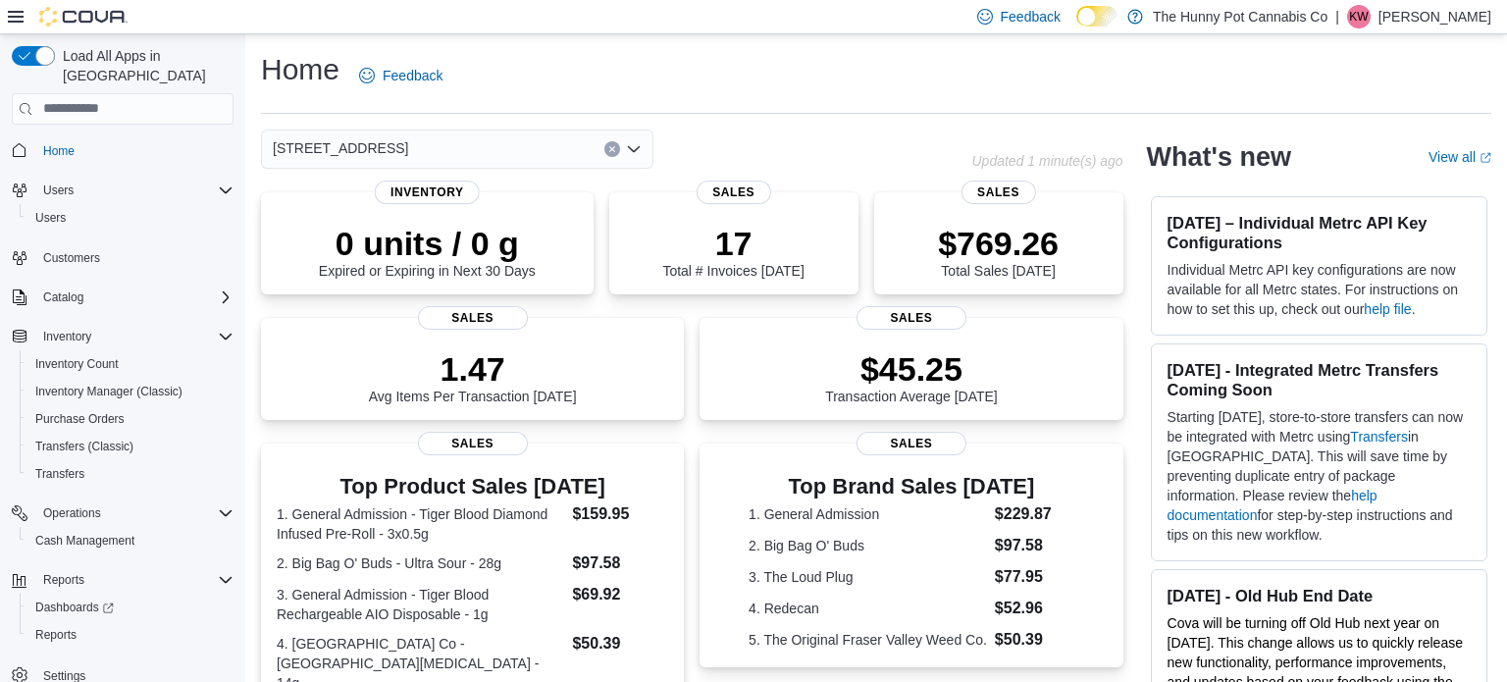
click at [667, 77] on div "Home Feedback" at bounding box center [876, 75] width 1230 height 51
